Goal: Task Accomplishment & Management: Manage account settings

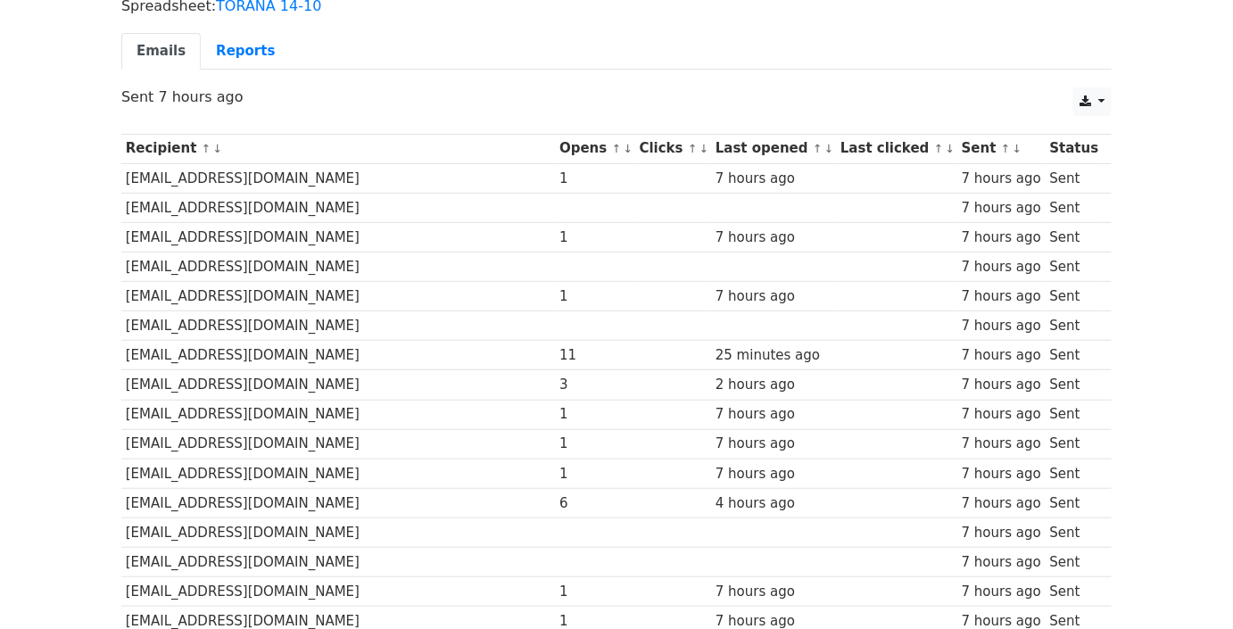
scroll to position [302, 0]
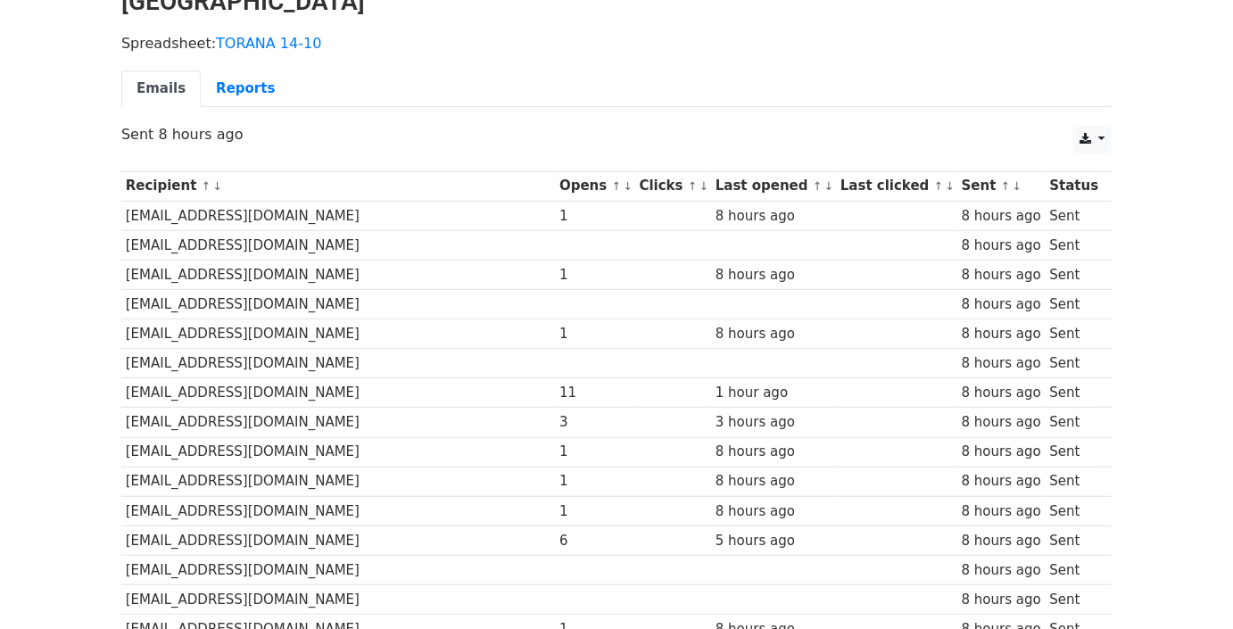
scroll to position [58, 0]
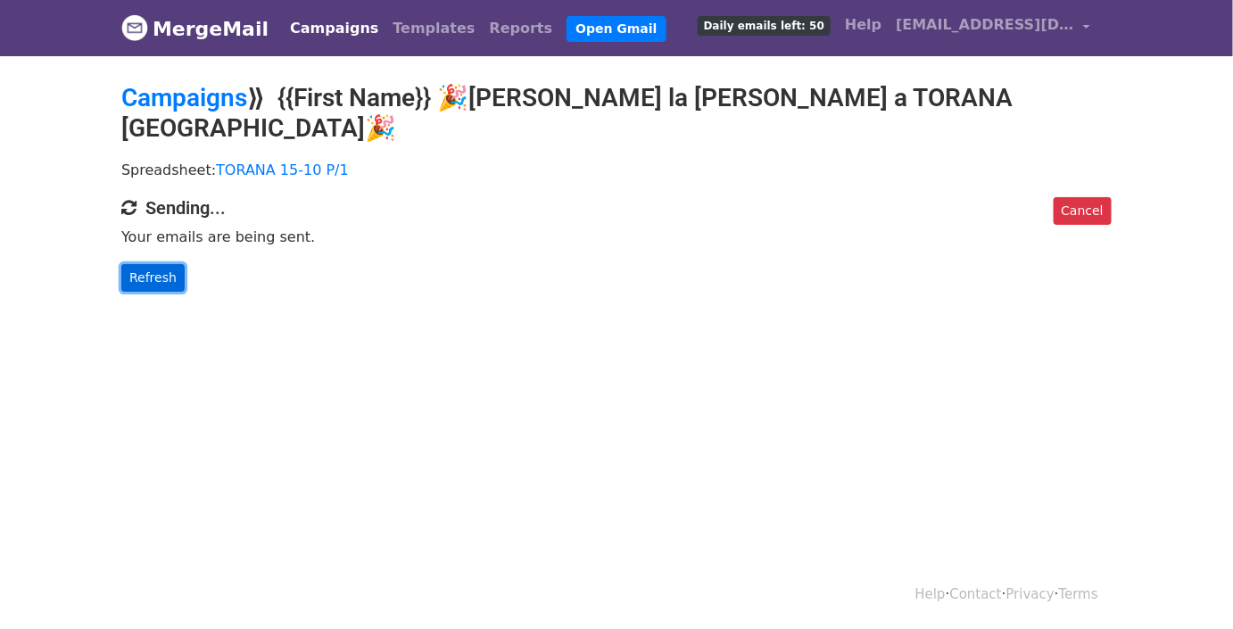
click at [164, 264] on link "Refresh" at bounding box center [152, 278] width 63 height 28
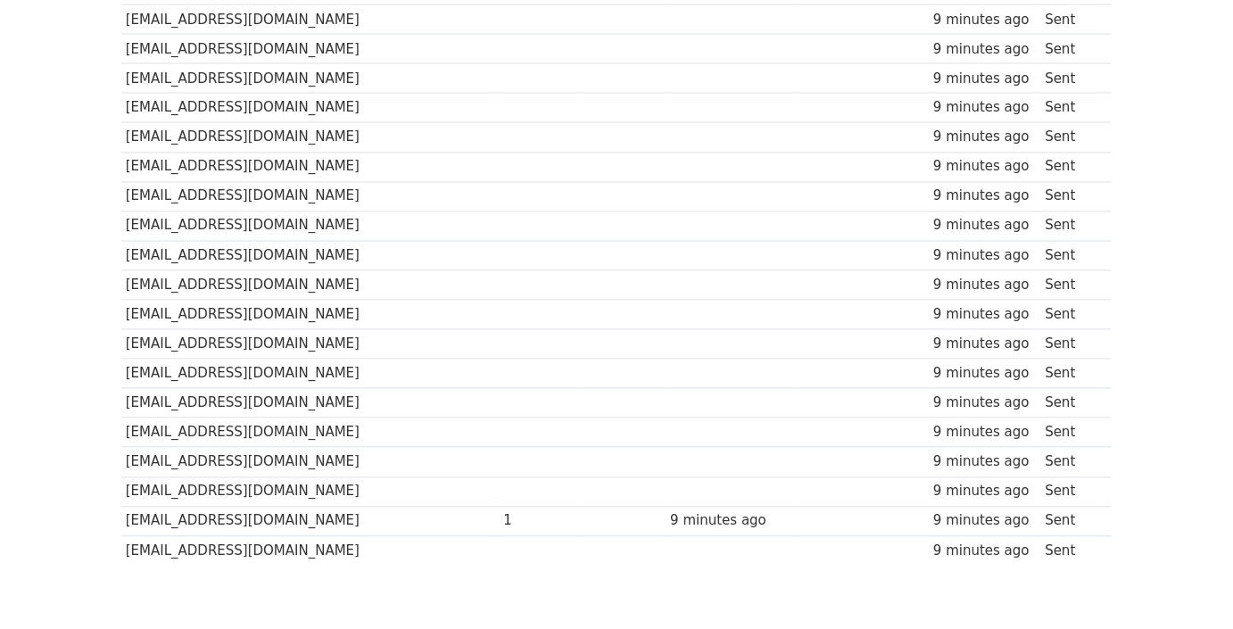
scroll to position [1083, 0]
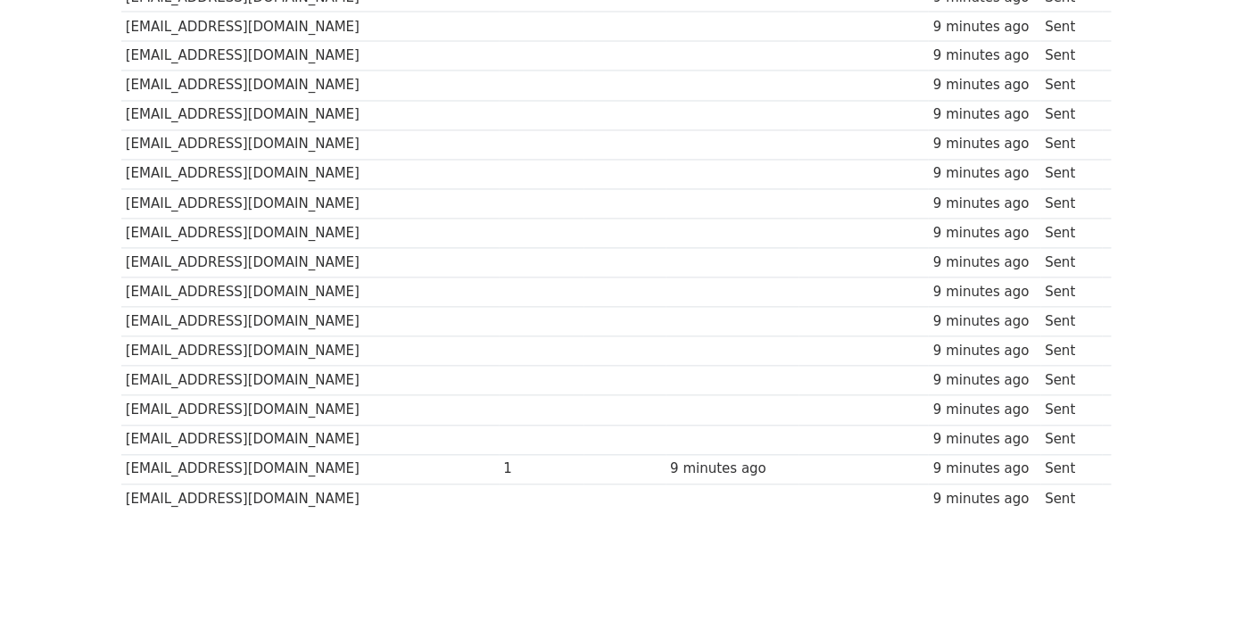
click at [367, 308] on td "[EMAIL_ADDRESS][DOMAIN_NAME]" at bounding box center [310, 322] width 378 height 29
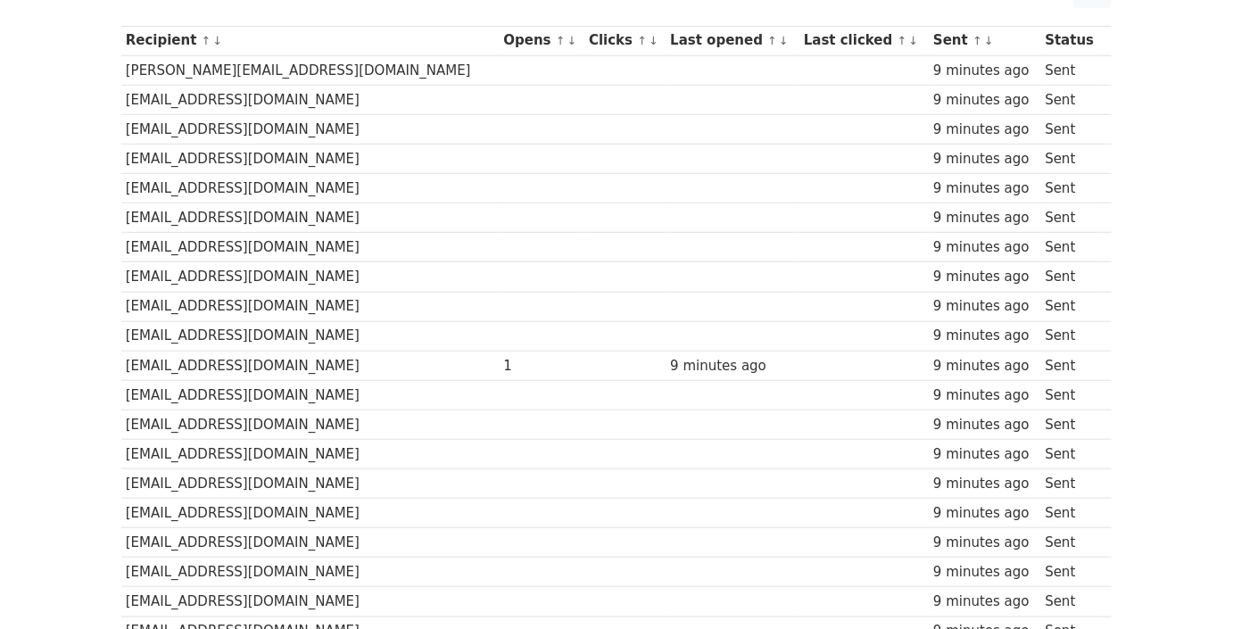
scroll to position [0, 0]
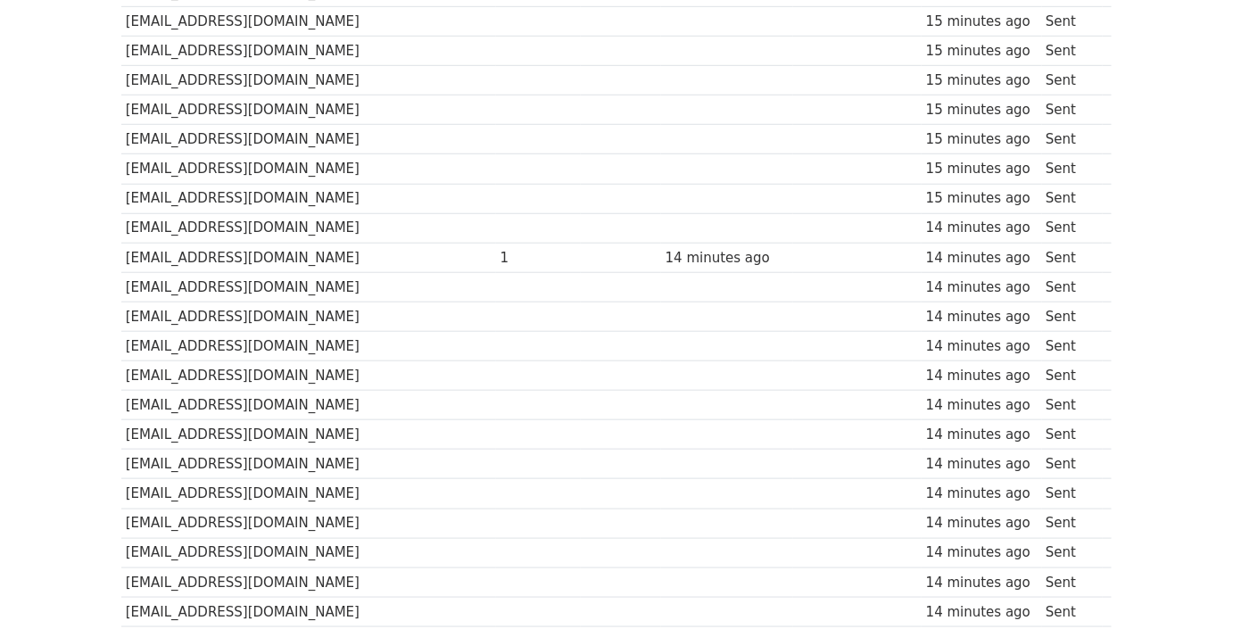
scroll to position [272, 0]
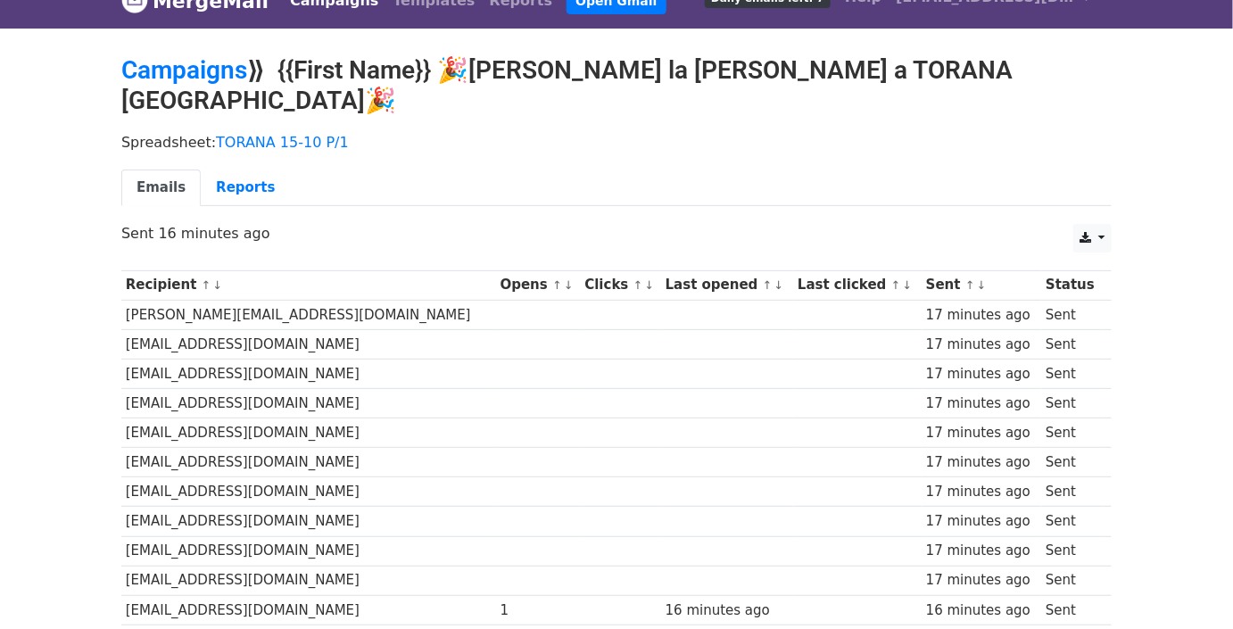
scroll to position [23, 0]
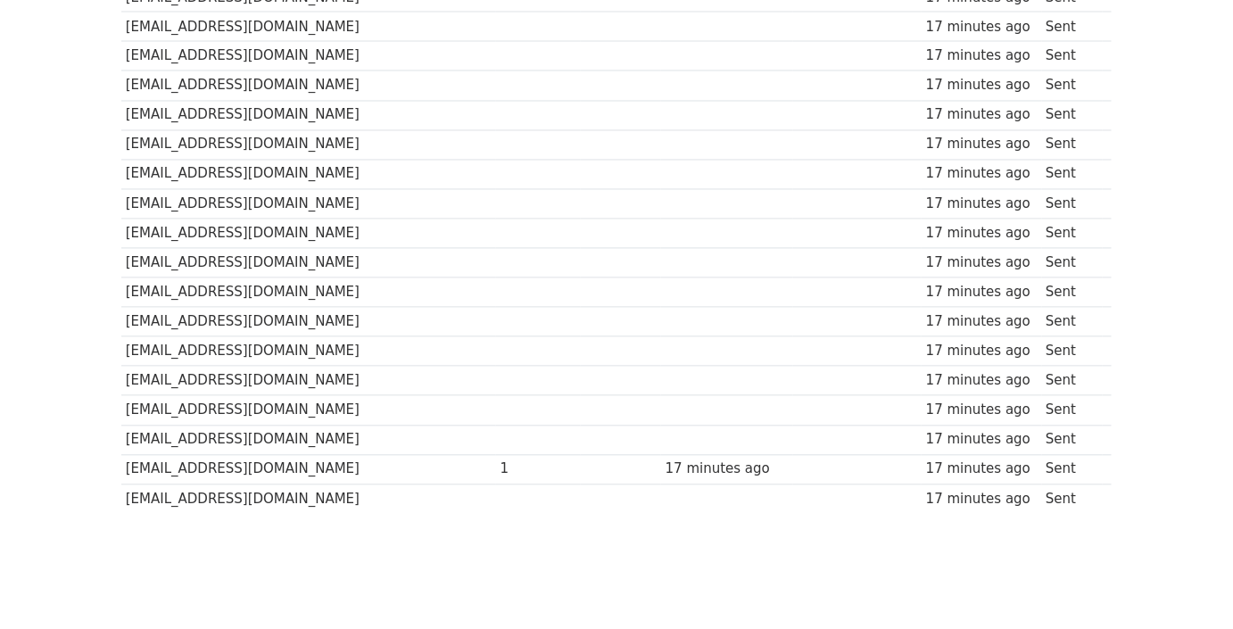
scroll to position [839, 0]
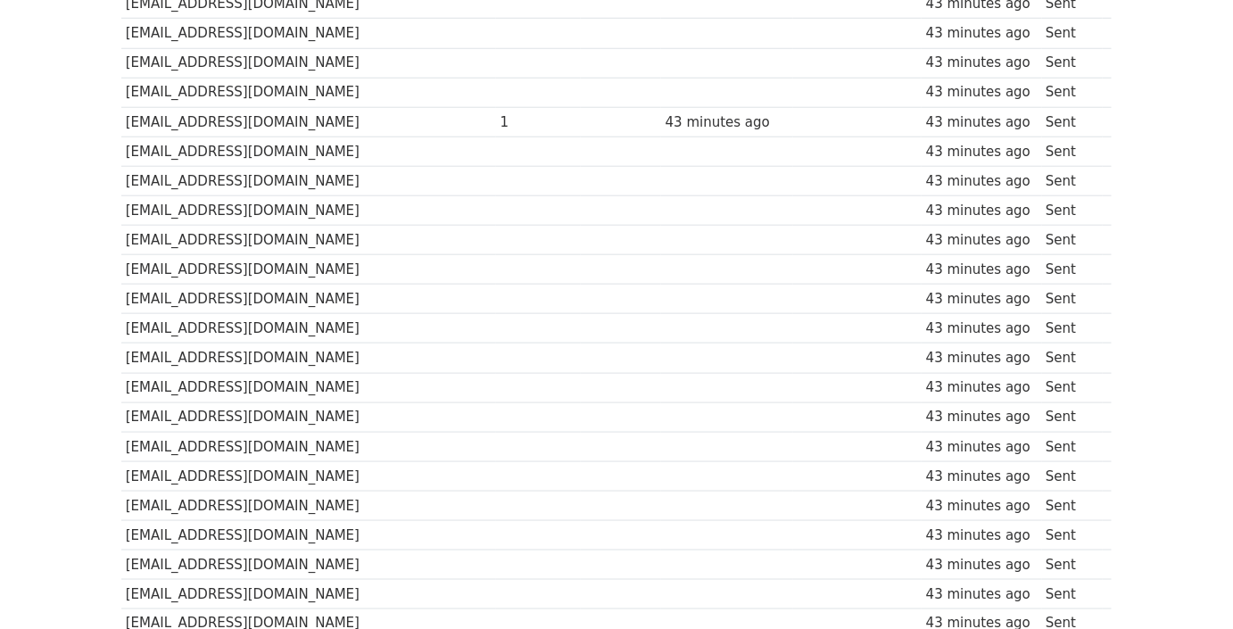
scroll to position [516, 0]
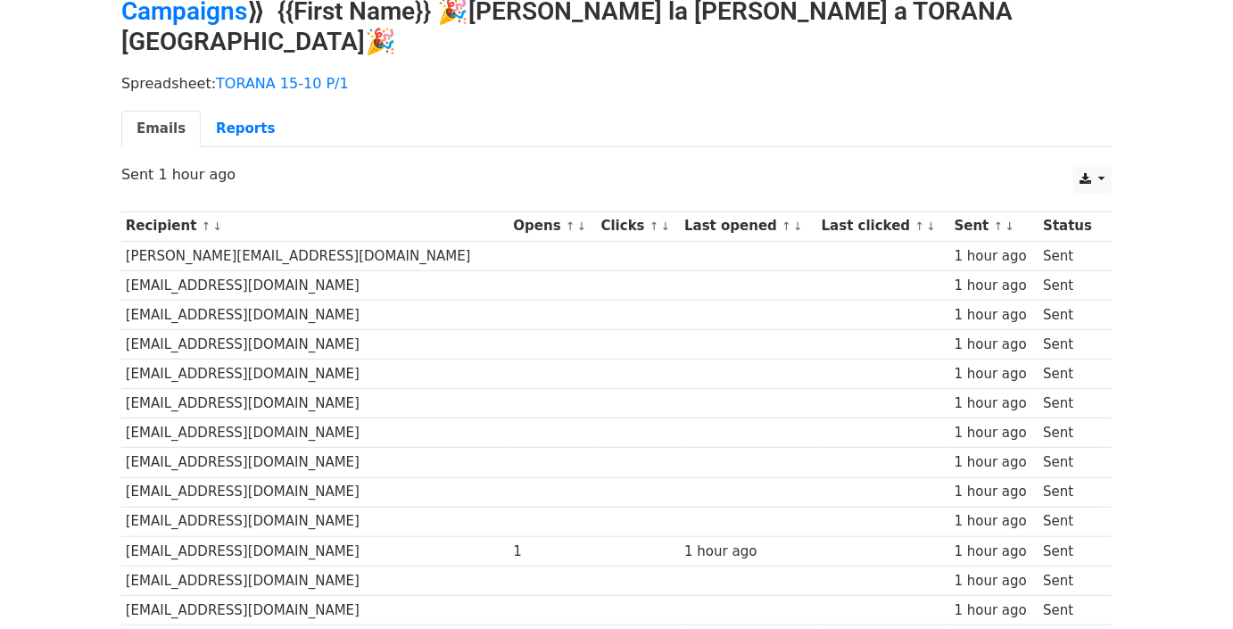
scroll to position [161, 0]
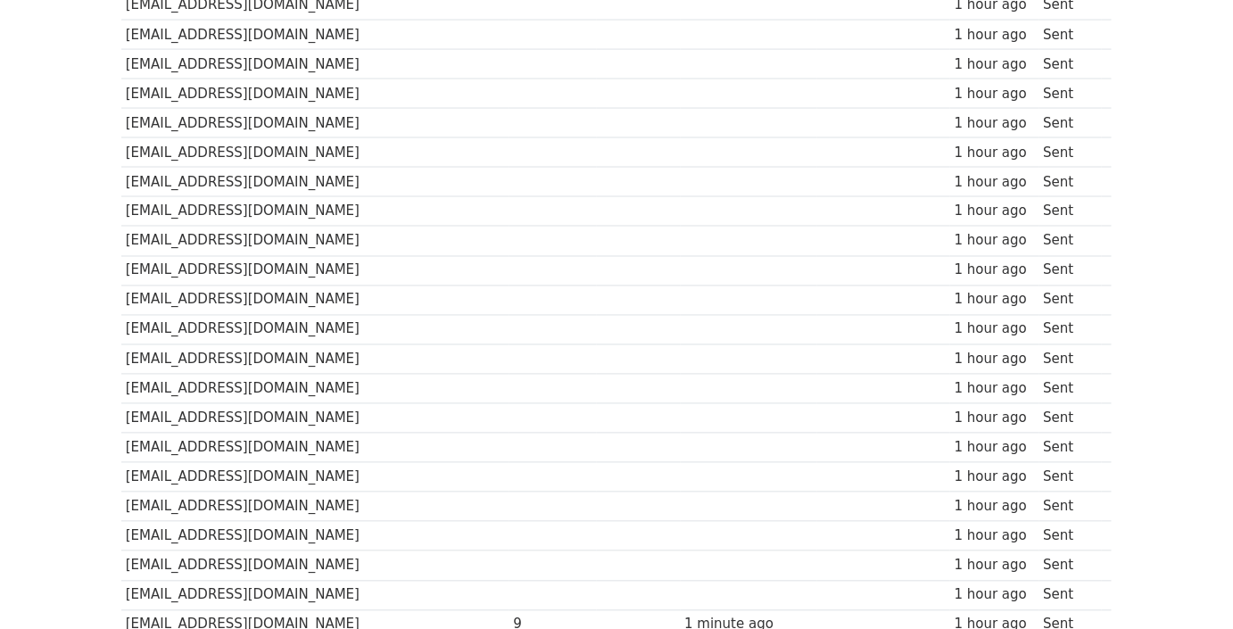
scroll to position [921, 0]
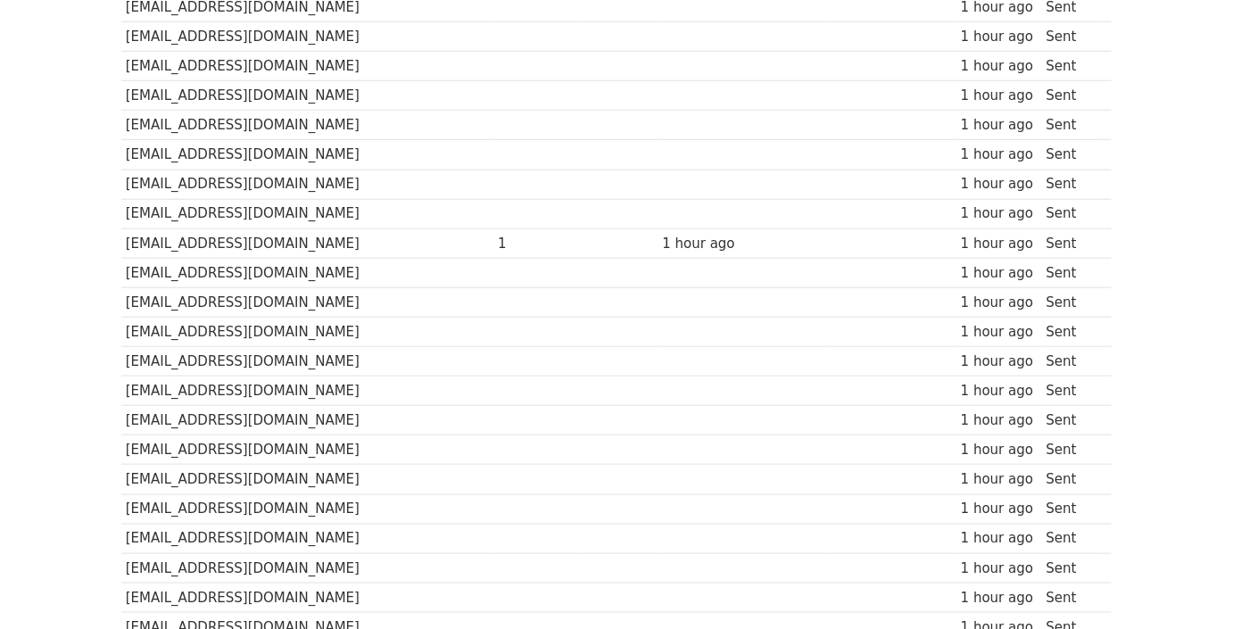
scroll to position [591, 0]
